Goal: Find specific page/section: Find specific page/section

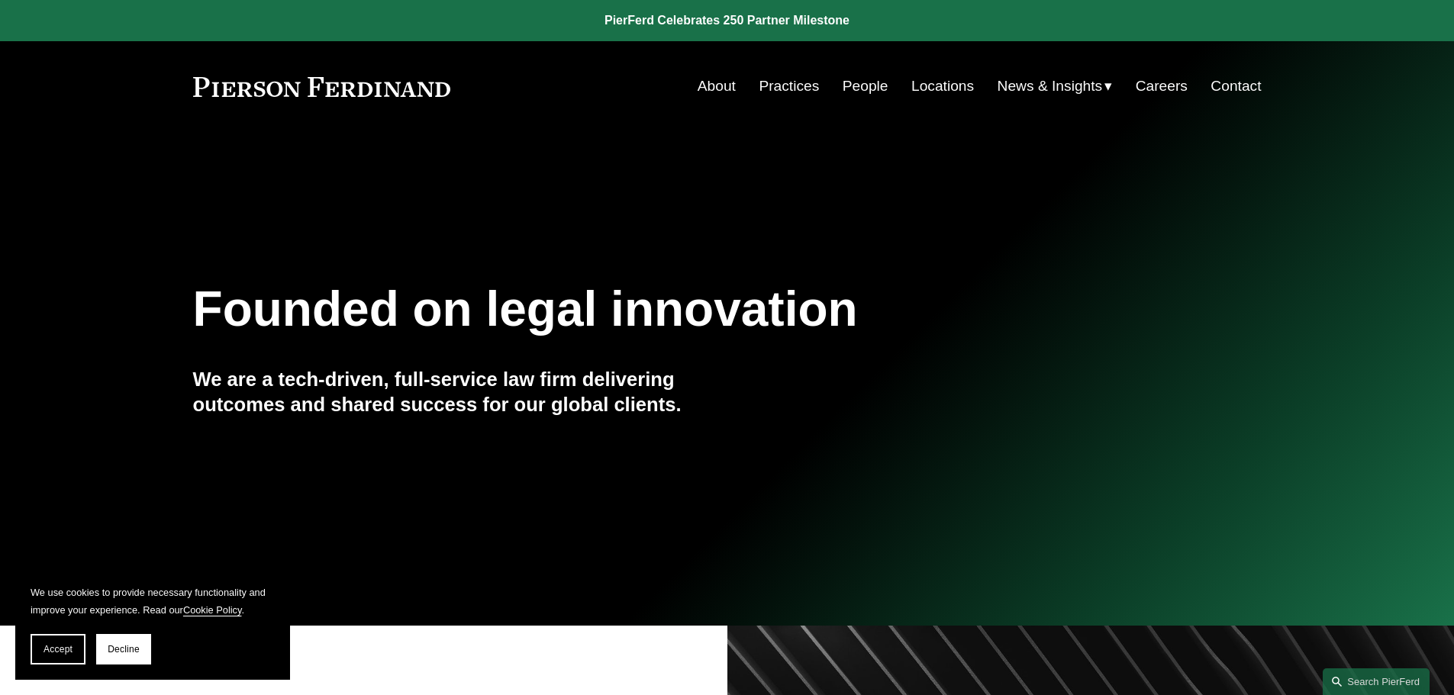
click at [850, 85] on link "People" at bounding box center [865, 86] width 46 height 29
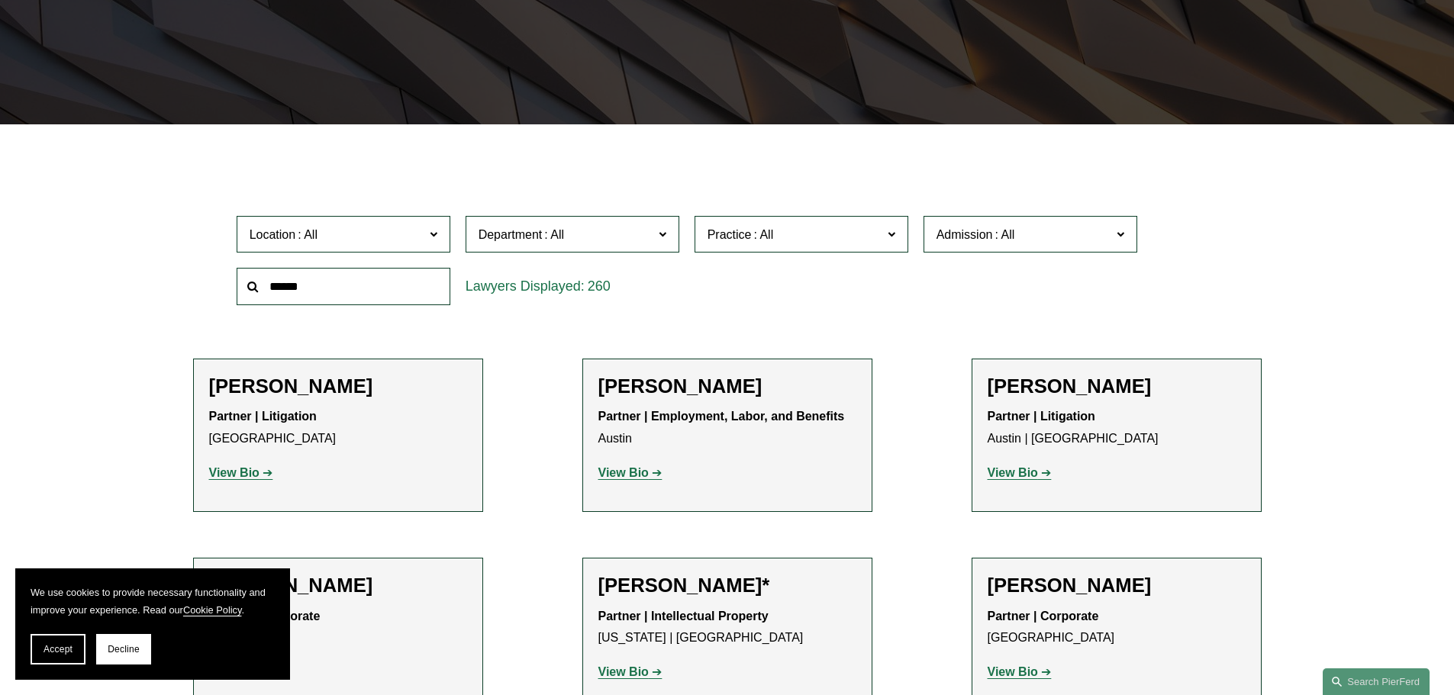
scroll to position [356, 0]
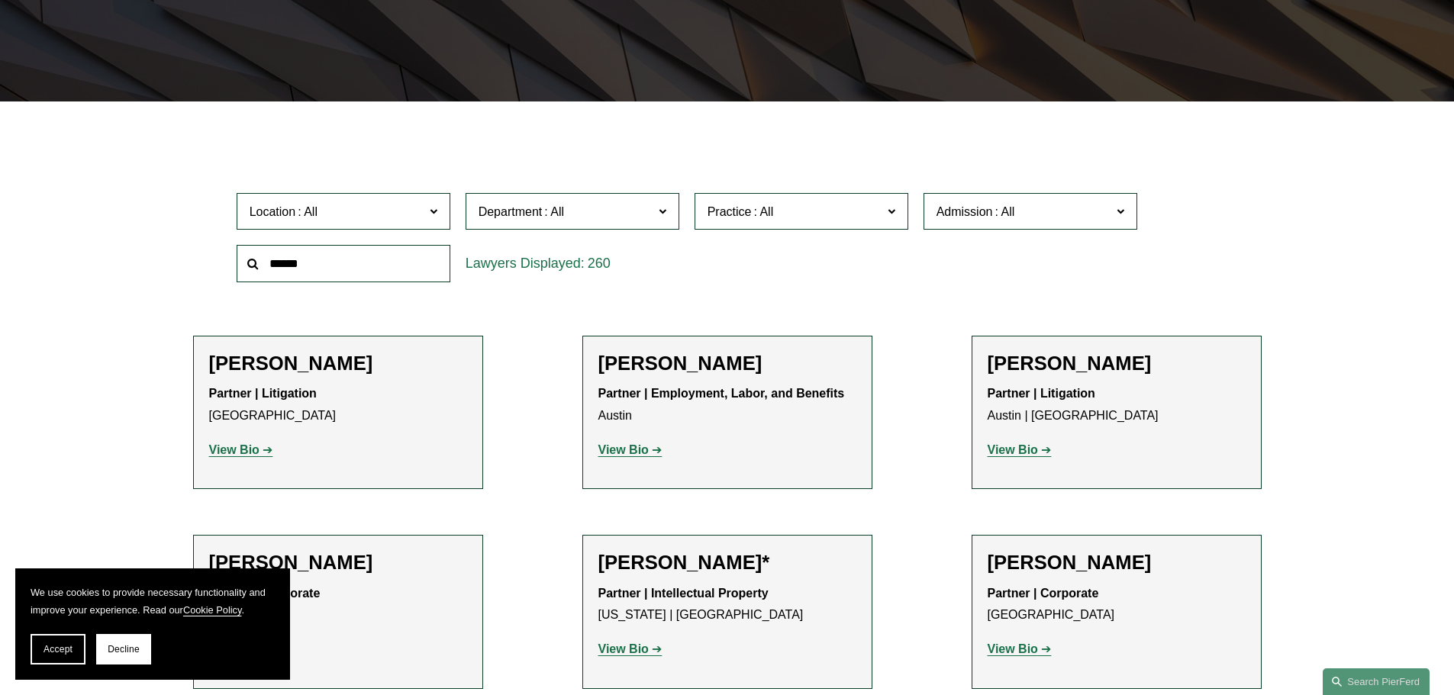
click at [613, 217] on span "Department" at bounding box center [565, 211] width 175 height 21
click at [0, 0] on link "Intellectual Property" at bounding box center [0, 0] width 0 height 0
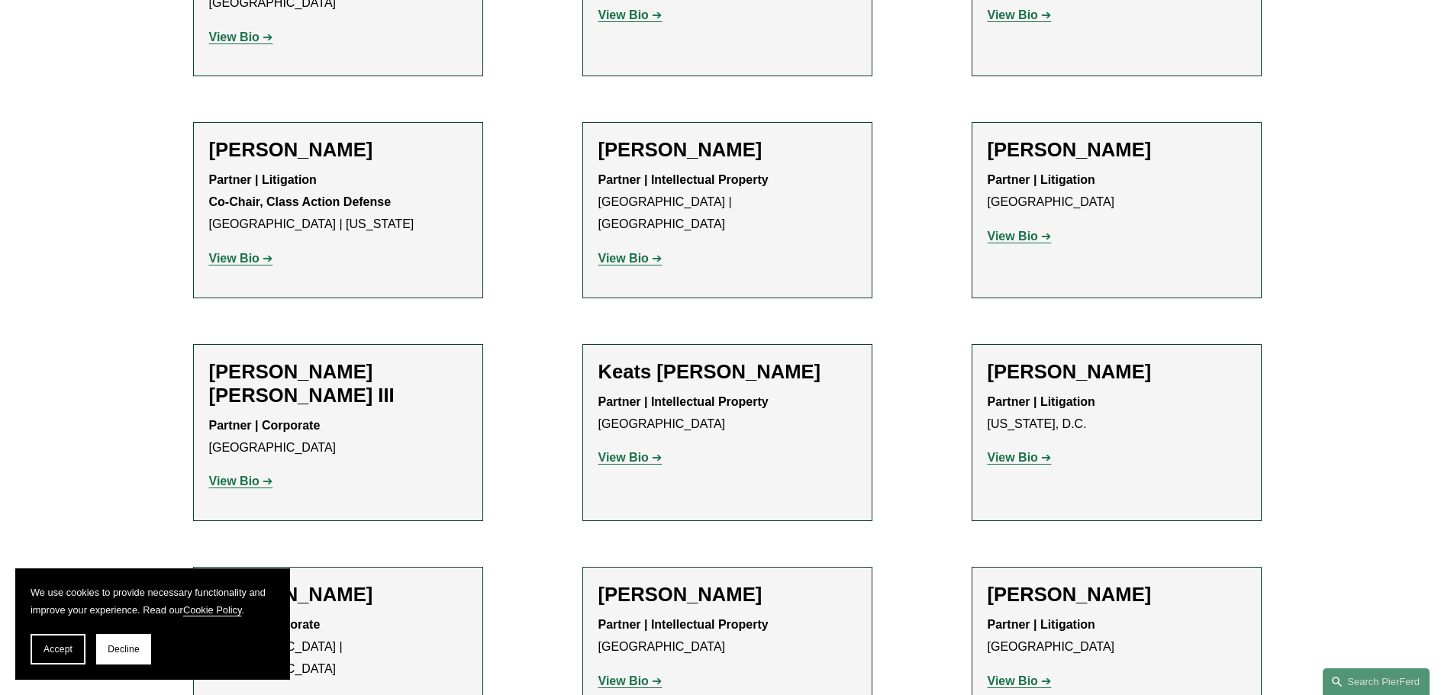
scroll to position [1900, 0]
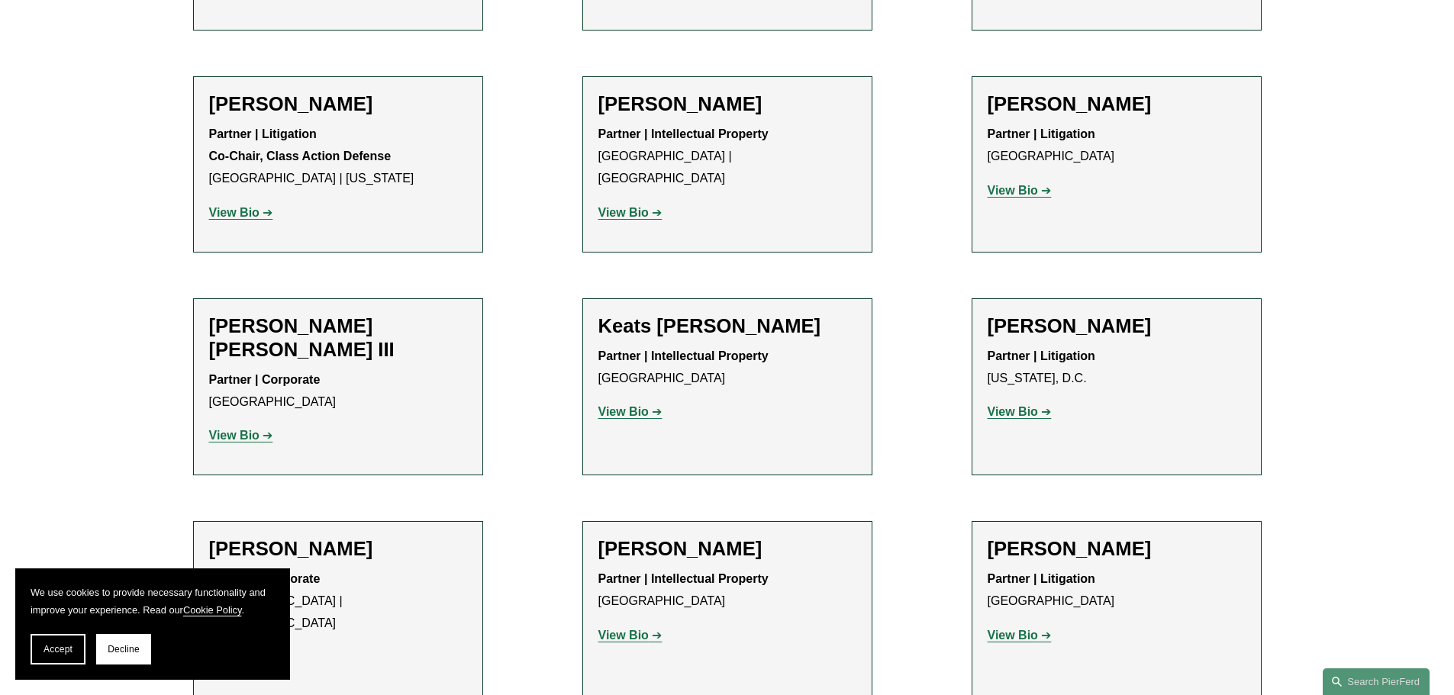
click at [621, 405] on strong "View Bio" at bounding box center [623, 411] width 50 height 13
